Goal: Transaction & Acquisition: Purchase product/service

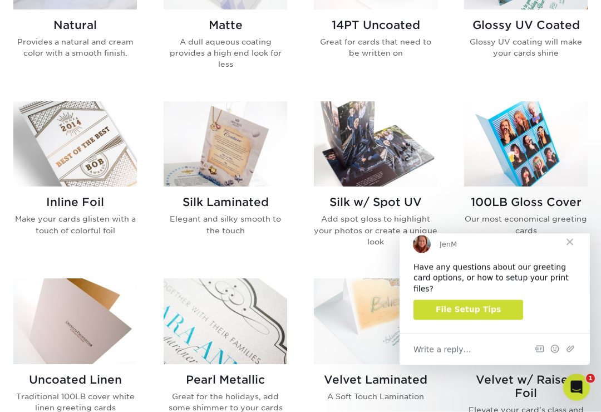
scroll to position [639, 0]
click at [575, 254] on span "Close" at bounding box center [570, 242] width 40 height 40
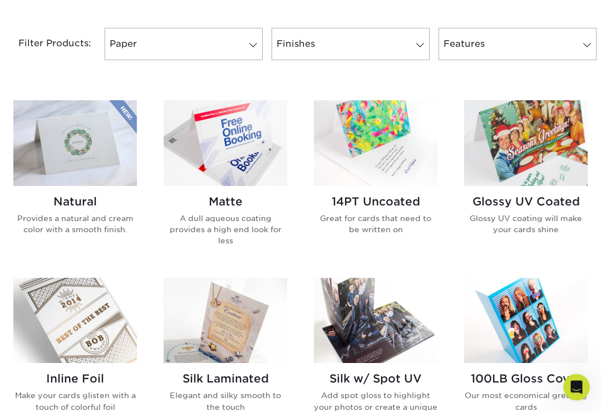
scroll to position [463, 0]
click at [522, 201] on h2 "Glossy UV Coated" at bounding box center [526, 200] width 124 height 13
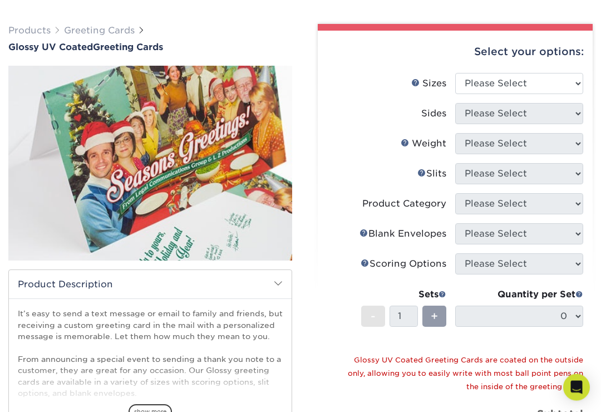
scroll to position [70, 0]
click at [579, 82] on select "Please Select 4.25" x 11" 5.5" x 8.5" 5.5" x 8.5" 6" x 9" 6" x 12" 7" x 10" 8.5…" at bounding box center [519, 83] width 128 height 21
select select "5.50x8.50"
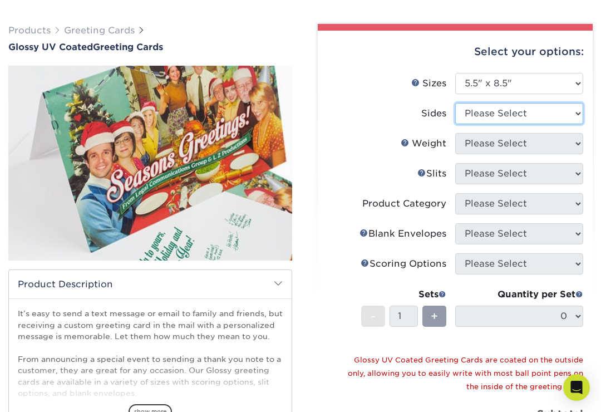
click at [575, 111] on select "Please Select Print Both Sides Print Front Only" at bounding box center [519, 113] width 128 height 21
select select "13abbda7-1d64-4f25-8bb2-c179b224825d"
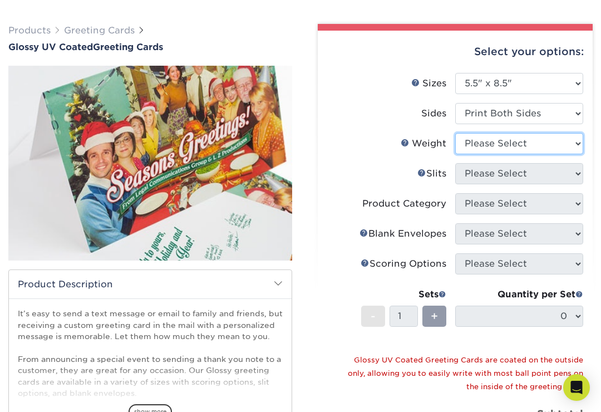
click at [578, 140] on select "Please Select 18PT C1S 14PT" at bounding box center [519, 143] width 128 height 21
select select "14PT"
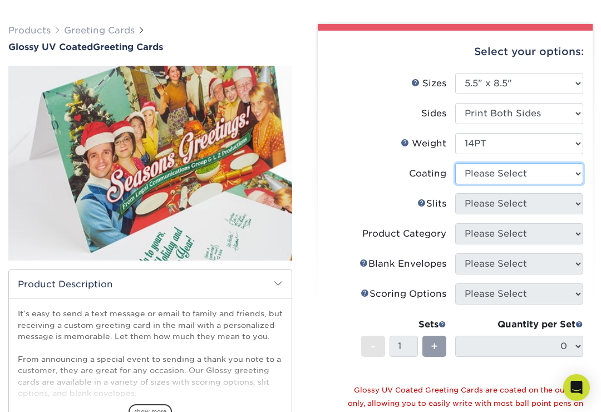
click at [575, 172] on select at bounding box center [519, 173] width 128 height 21
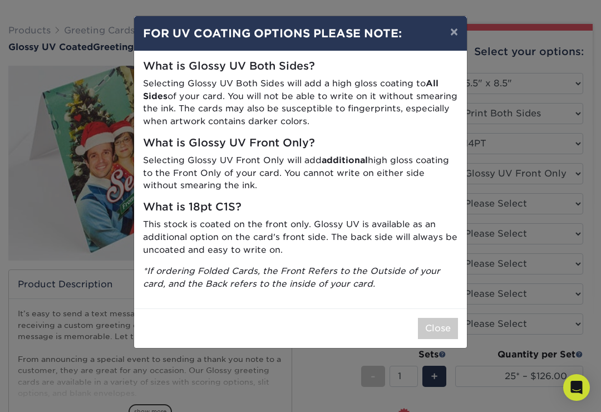
click at [459, 40] on button "×" at bounding box center [454, 31] width 26 height 31
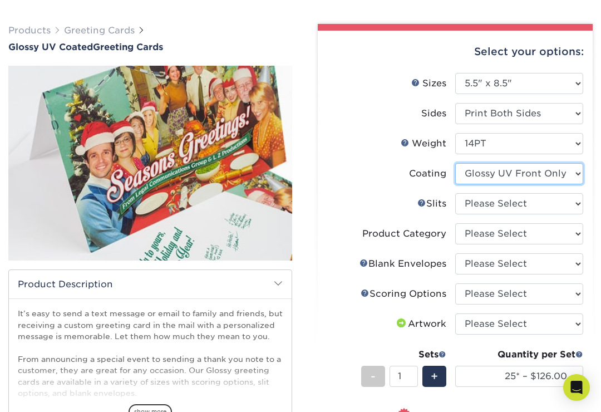
click at [578, 173] on select at bounding box center [519, 173] width 128 height 21
select select "ae367451-b2b8-45df-a344-0f05b6a12993"
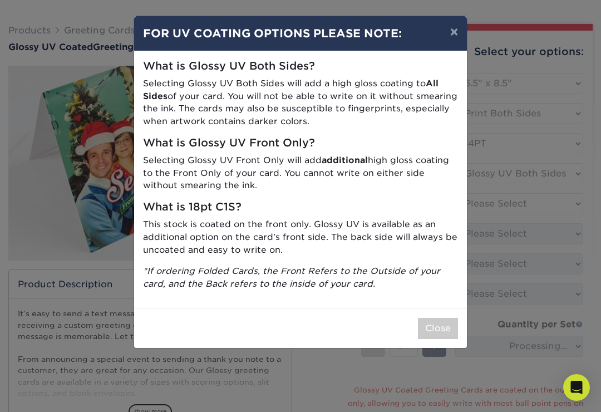
click at [451, 34] on button "×" at bounding box center [454, 31] width 26 height 31
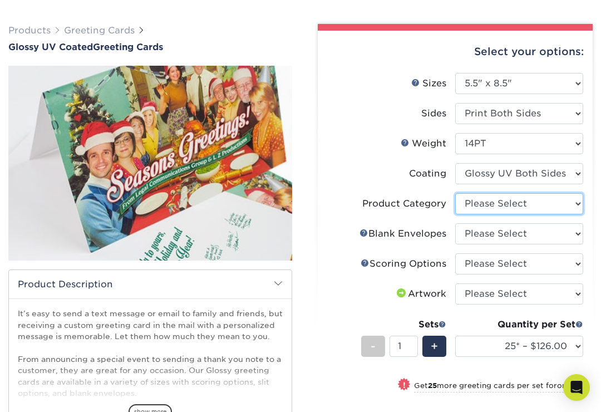
click at [578, 203] on select "Please Select Greeting Cards" at bounding box center [519, 203] width 128 height 21
select select "b7f8198f-f281-4438-a52e-cd7a5c5c0cfc"
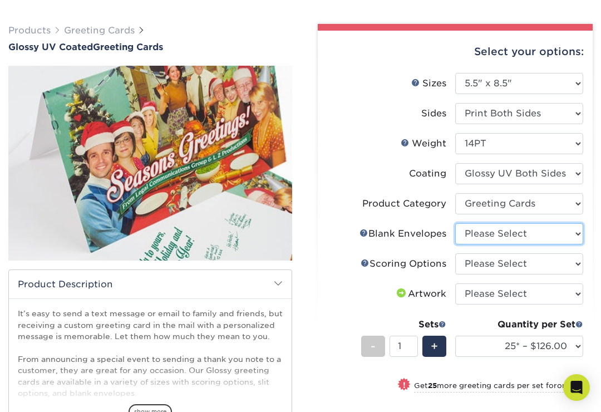
click at [574, 235] on select "Please Select No Blank Envelopes Yes 500 Envelopes A2 Yes 1000 Envelopes A2 Yes…" at bounding box center [519, 233] width 128 height 21
